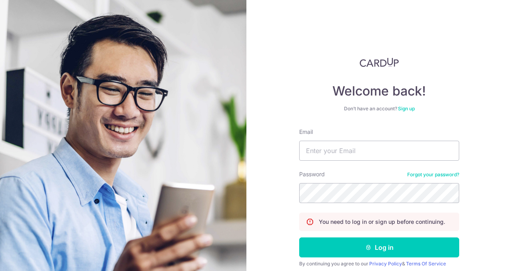
type input "[EMAIL_ADDRESS][DOMAIN_NAME]"
click at [299, 238] on button "Log in" at bounding box center [379, 248] width 160 height 20
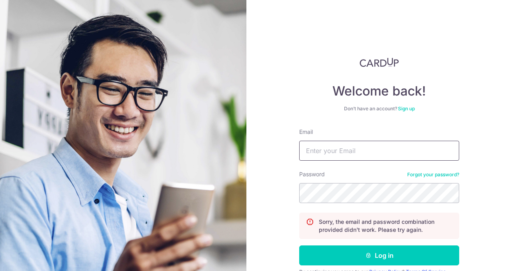
click at [356, 153] on input "Email" at bounding box center [379, 151] width 160 height 20
type input "[EMAIL_ADDRESS][DOMAIN_NAME]"
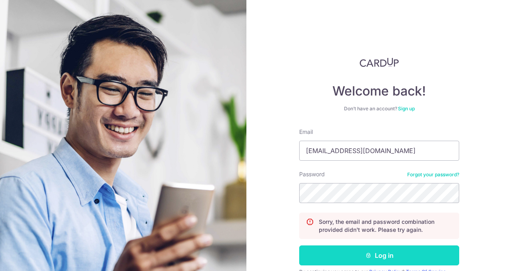
click at [358, 258] on button "Log in" at bounding box center [379, 256] width 160 height 20
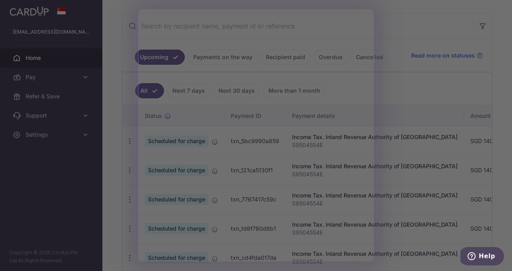
scroll to position [171, 0]
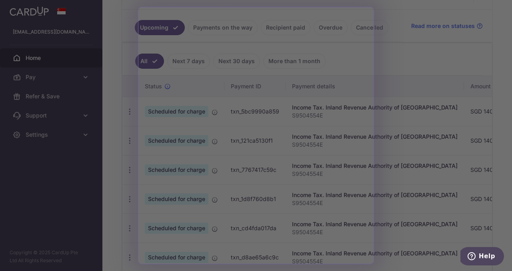
click at [401, 68] on div at bounding box center [258, 137] width 517 height 274
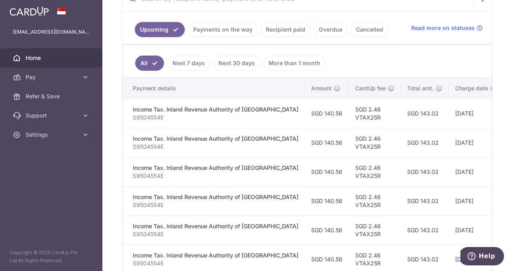
scroll to position [0, 0]
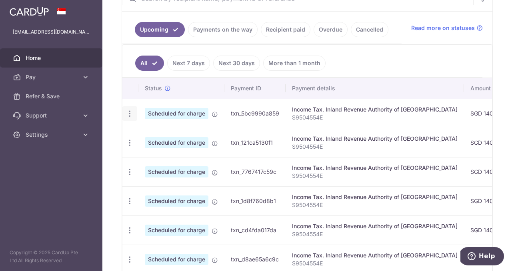
click at [128, 110] on icon "button" at bounding box center [130, 114] width 8 height 8
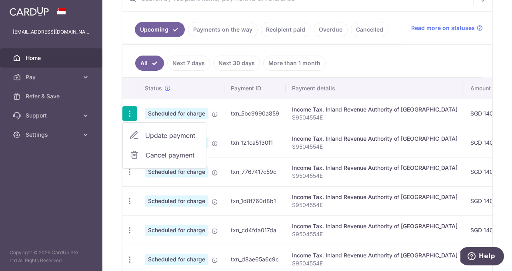
click at [154, 136] on span "Update payment" at bounding box center [172, 136] width 54 height 10
radio input "true"
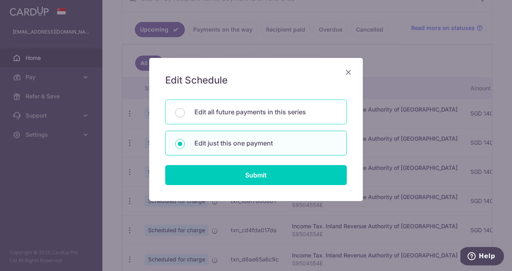
click at [222, 106] on div "Edit all future payments in this series" at bounding box center [256, 112] width 182 height 25
radio input "true"
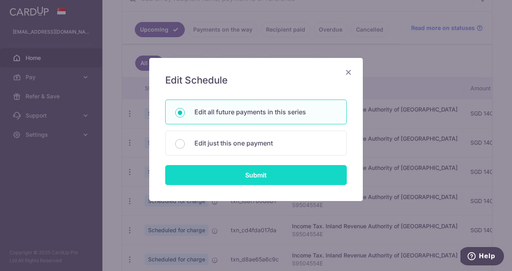
click at [226, 174] on input "Submit" at bounding box center [256, 175] width 182 height 20
radio input "true"
type input "140.56"
type input "S9504554E"
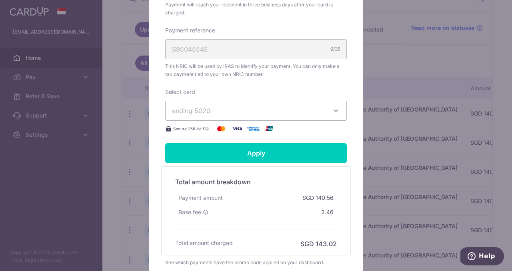
scroll to position [269, 0]
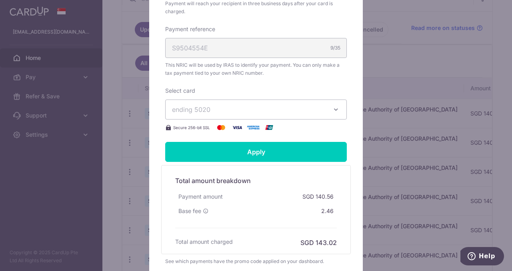
click at [279, 114] on span "ending 5020" at bounding box center [249, 110] width 154 height 10
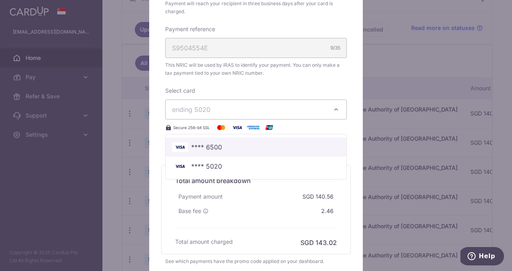
click at [236, 147] on span "**** 6500" at bounding box center [256, 147] width 168 height 10
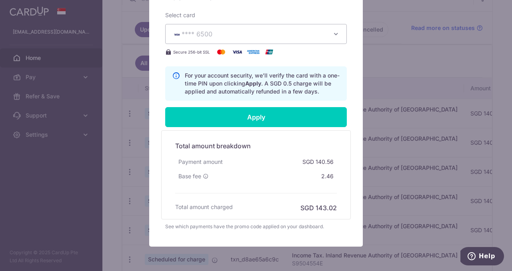
scroll to position [339, 0]
